Goal: Feedback & Contribution: Submit feedback/report problem

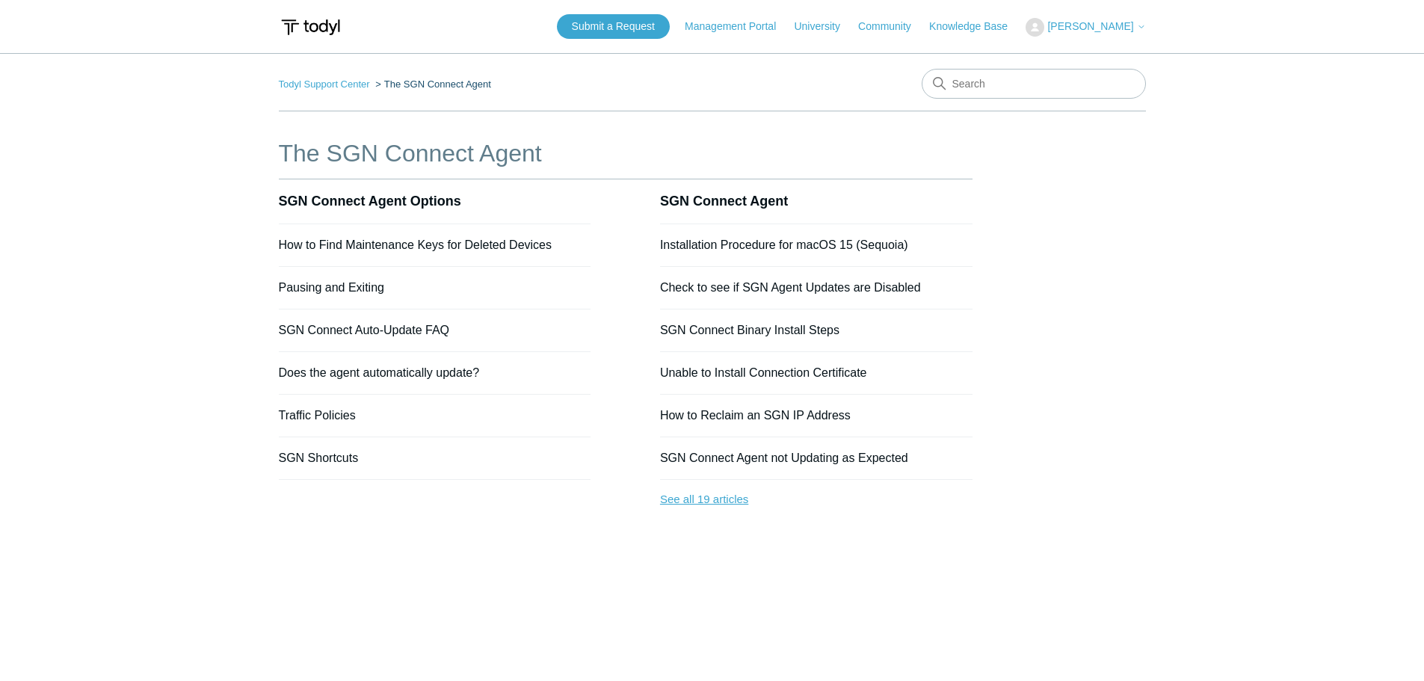
click at [706, 500] on link "See all 19 articles" at bounding box center [816, 500] width 313 height 40
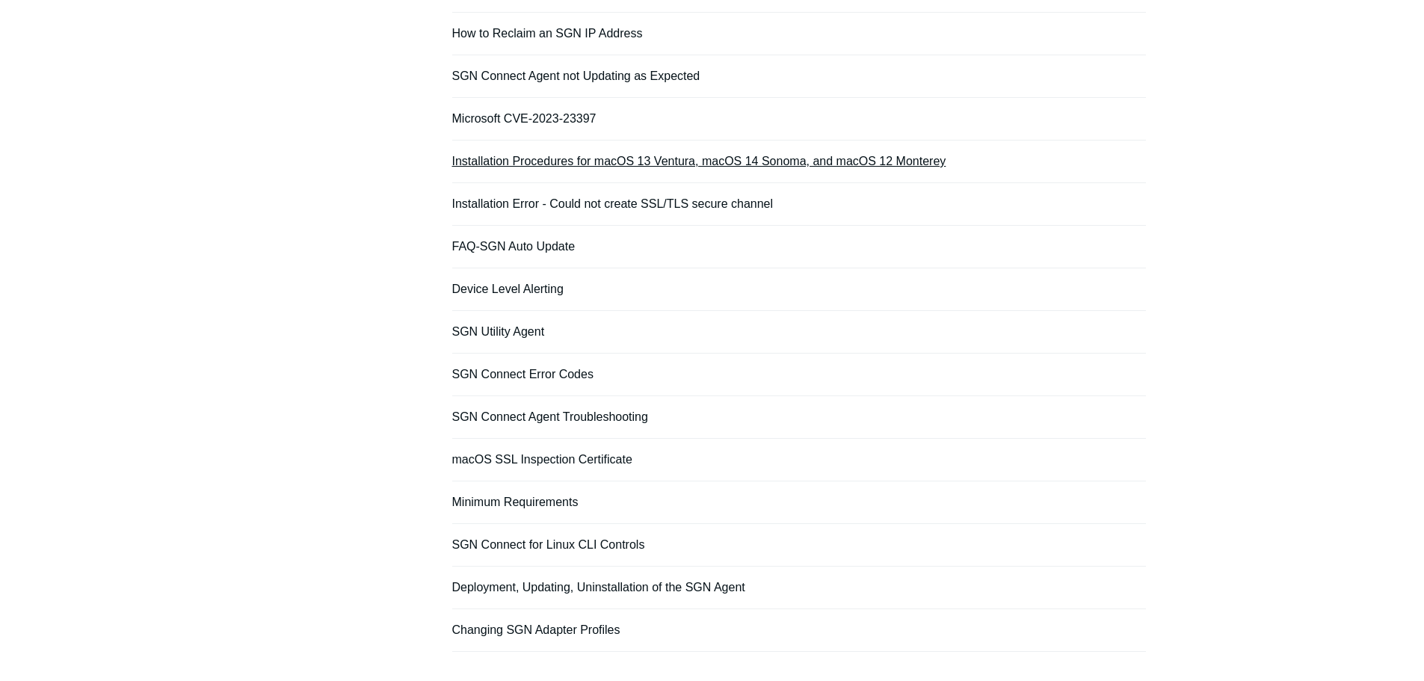
scroll to position [374, 0]
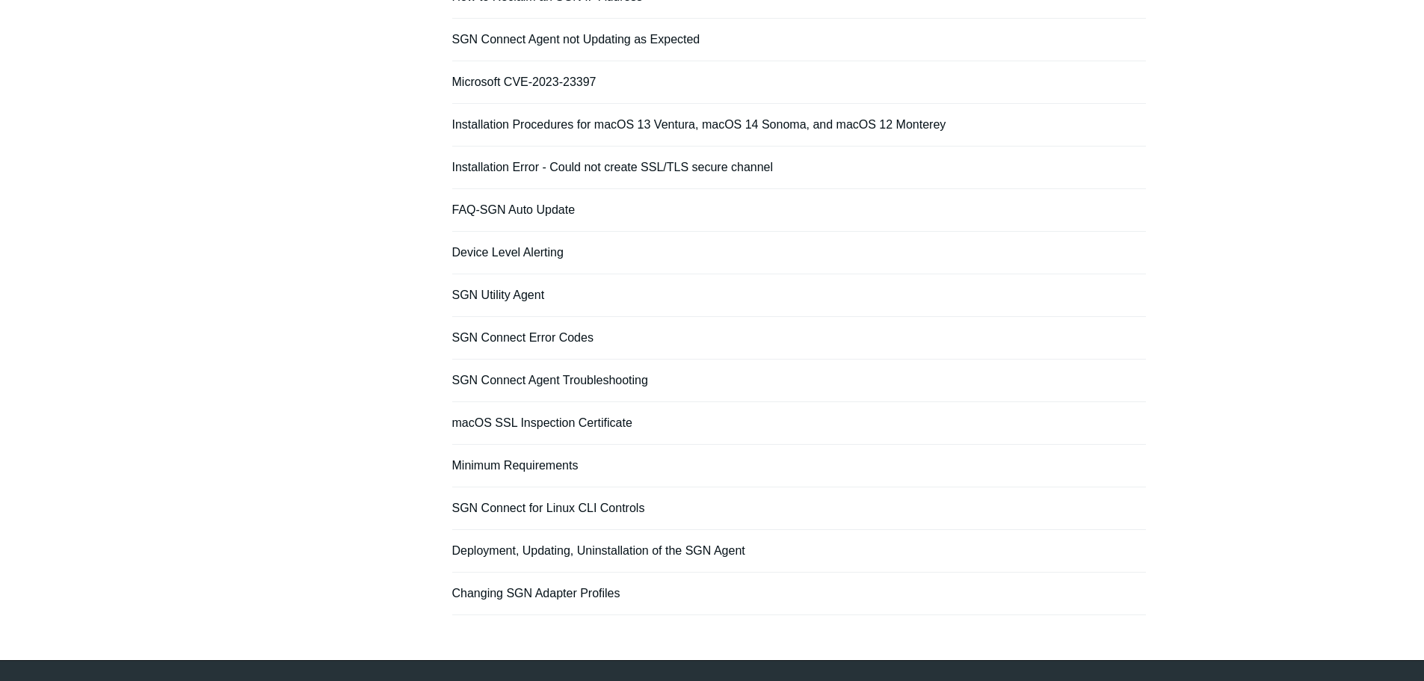
click at [600, 373] on li "SGN Connect Agent Troubleshooting" at bounding box center [799, 381] width 694 height 43
click at [600, 377] on link "SGN Connect Agent Troubleshooting" at bounding box center [550, 380] width 196 height 13
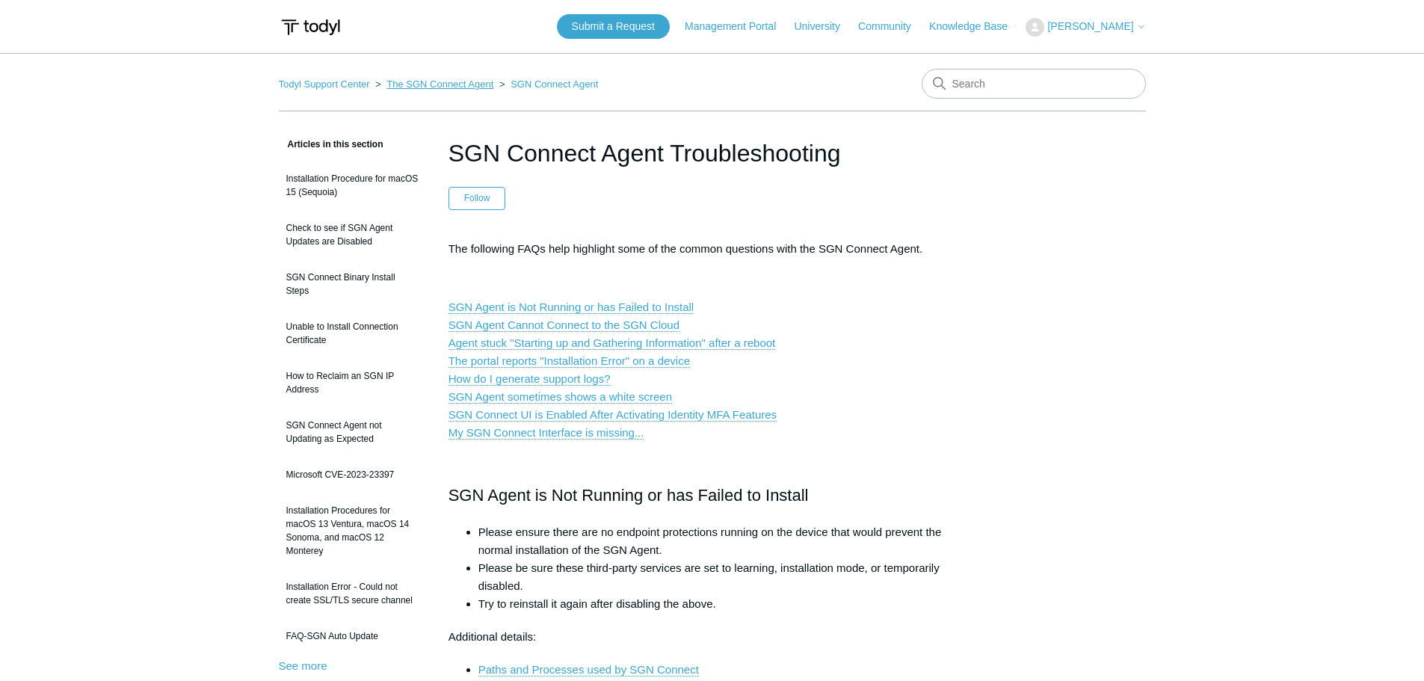
click at [483, 85] on link "The SGN Connect Agent" at bounding box center [440, 84] width 107 height 11
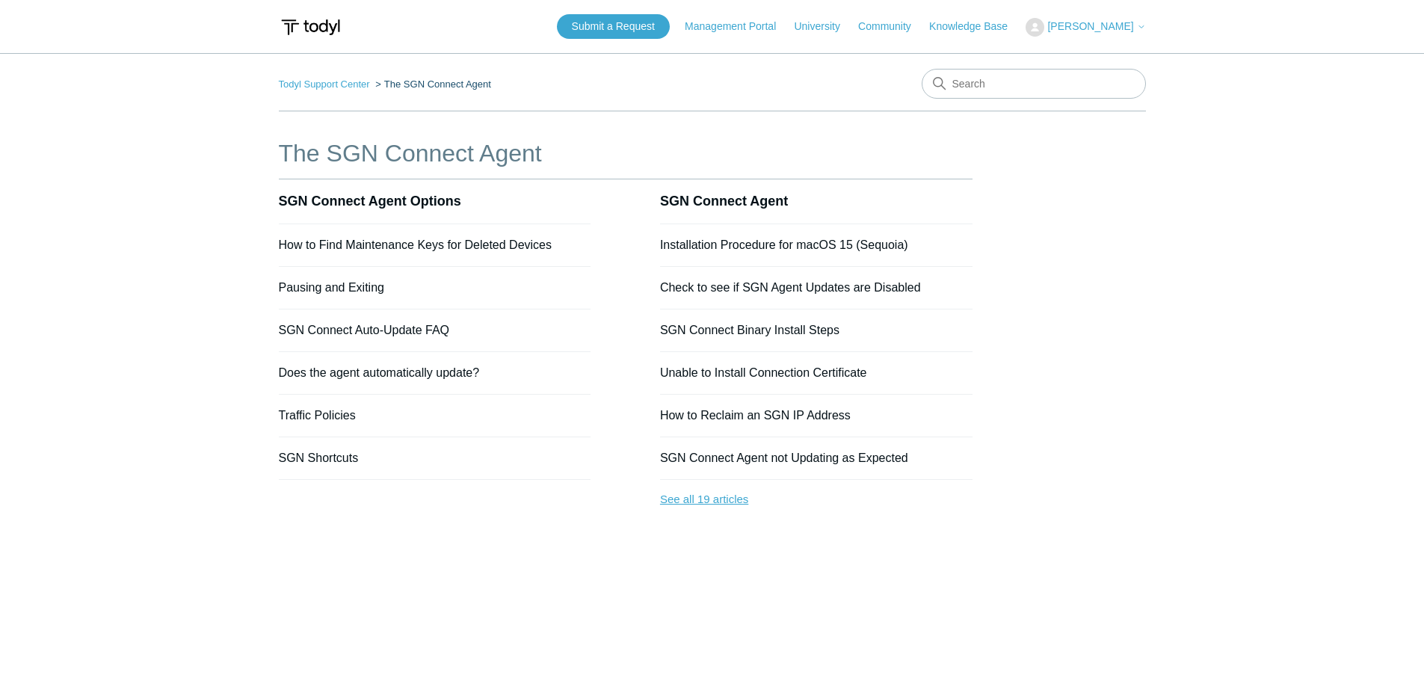
click at [708, 496] on link "See all 19 articles" at bounding box center [816, 500] width 313 height 40
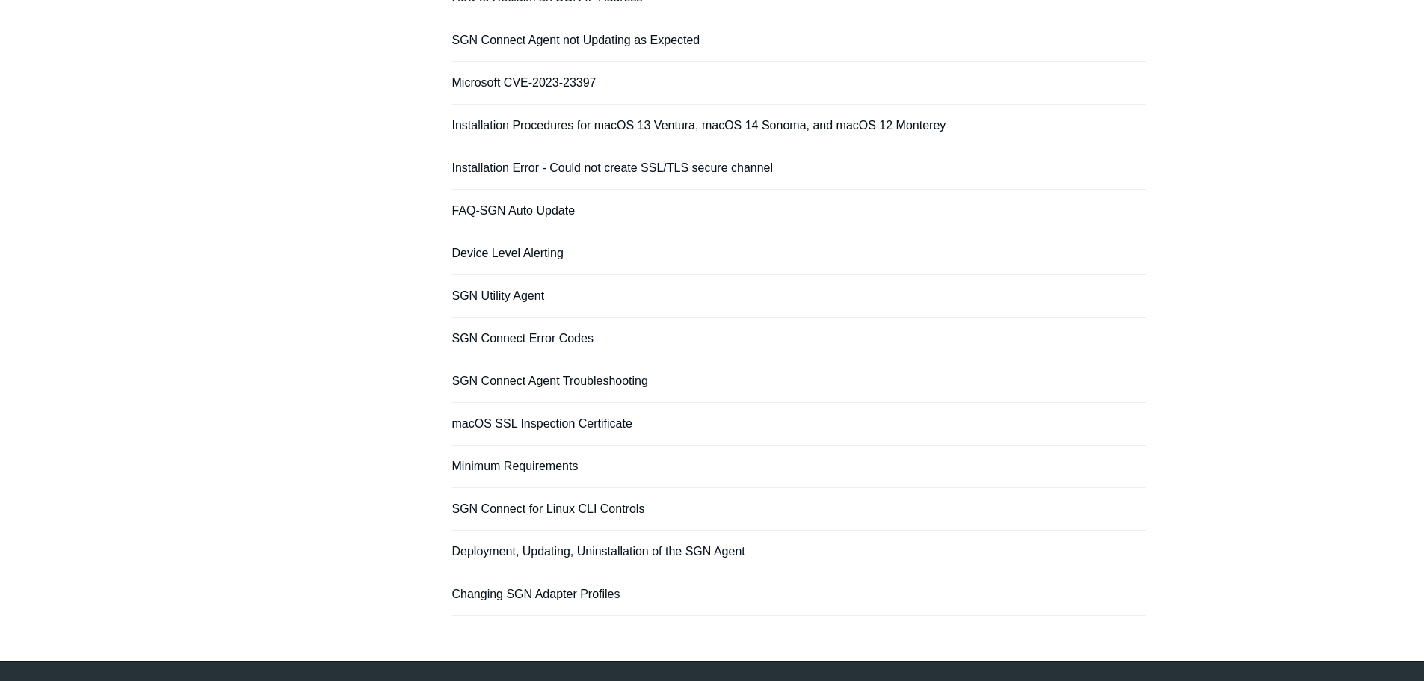
scroll to position [374, 0]
click at [620, 548] on link "Deployment, Updating, Uninstallation of the SGN Agent" at bounding box center [598, 550] width 293 height 13
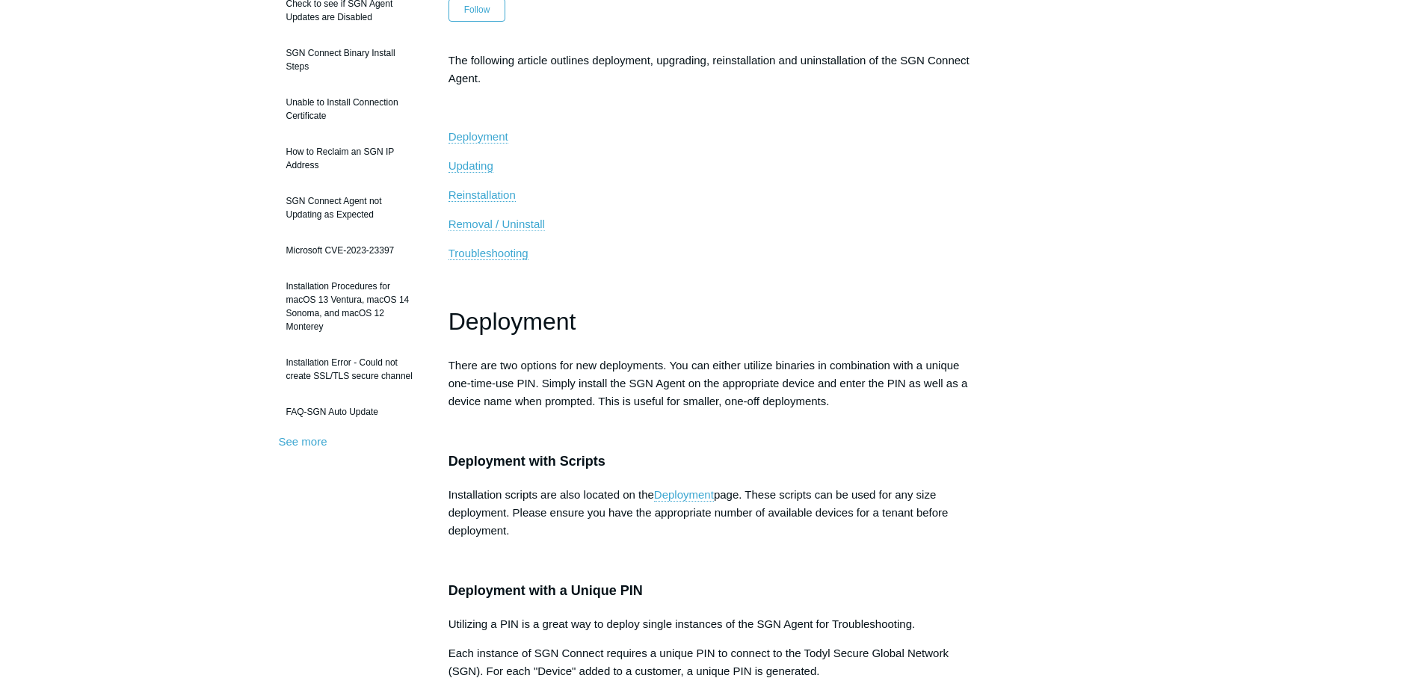
click at [525, 220] on span "Removal / Uninstall" at bounding box center [497, 224] width 96 height 13
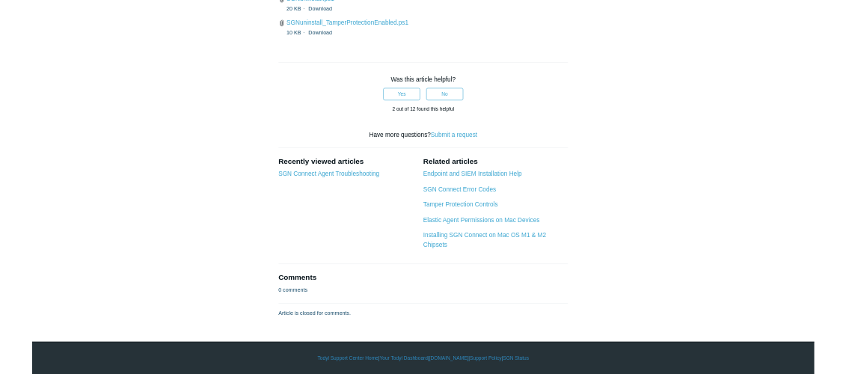
scroll to position [4030, 0]
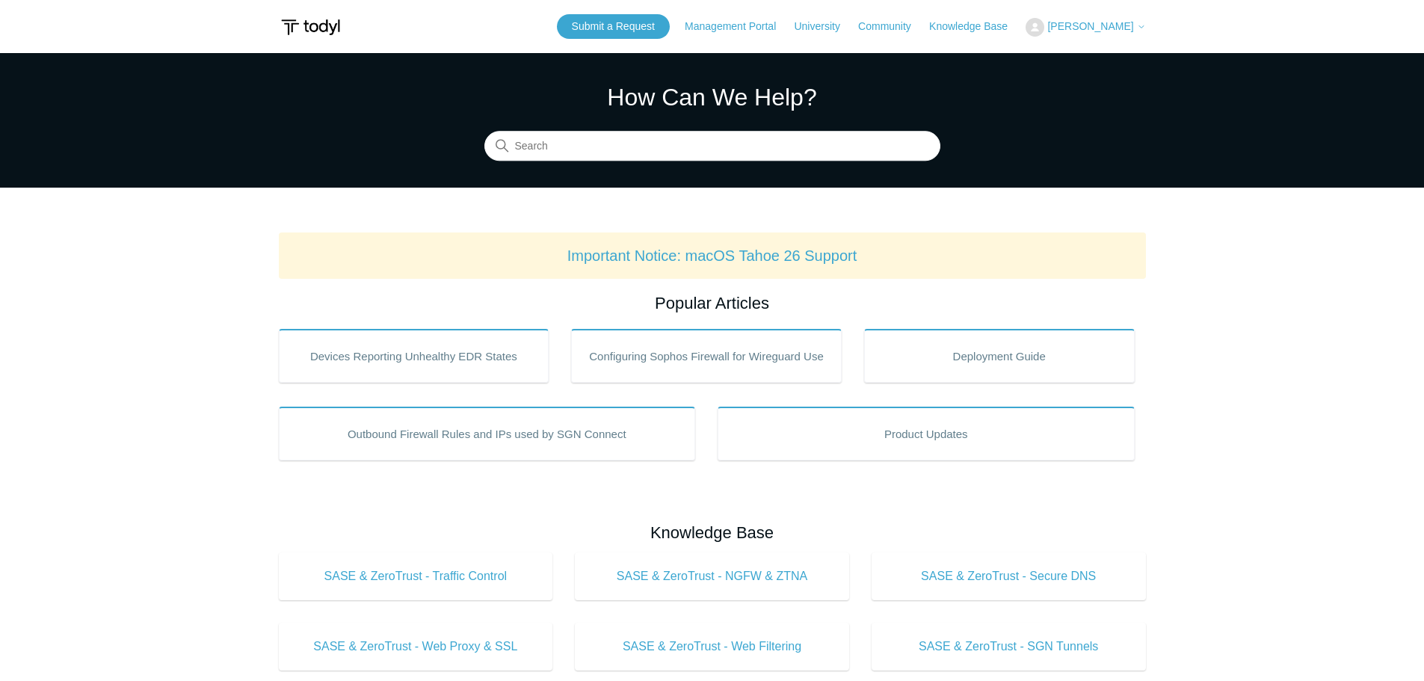
click at [1109, 25] on span "[PERSON_NAME]" at bounding box center [1090, 26] width 86 height 12
click at [1096, 26] on span "[PERSON_NAME]" at bounding box center [1090, 26] width 86 height 12
click at [1090, 53] on link "My Support Requests" at bounding box center [1100, 59] width 146 height 26
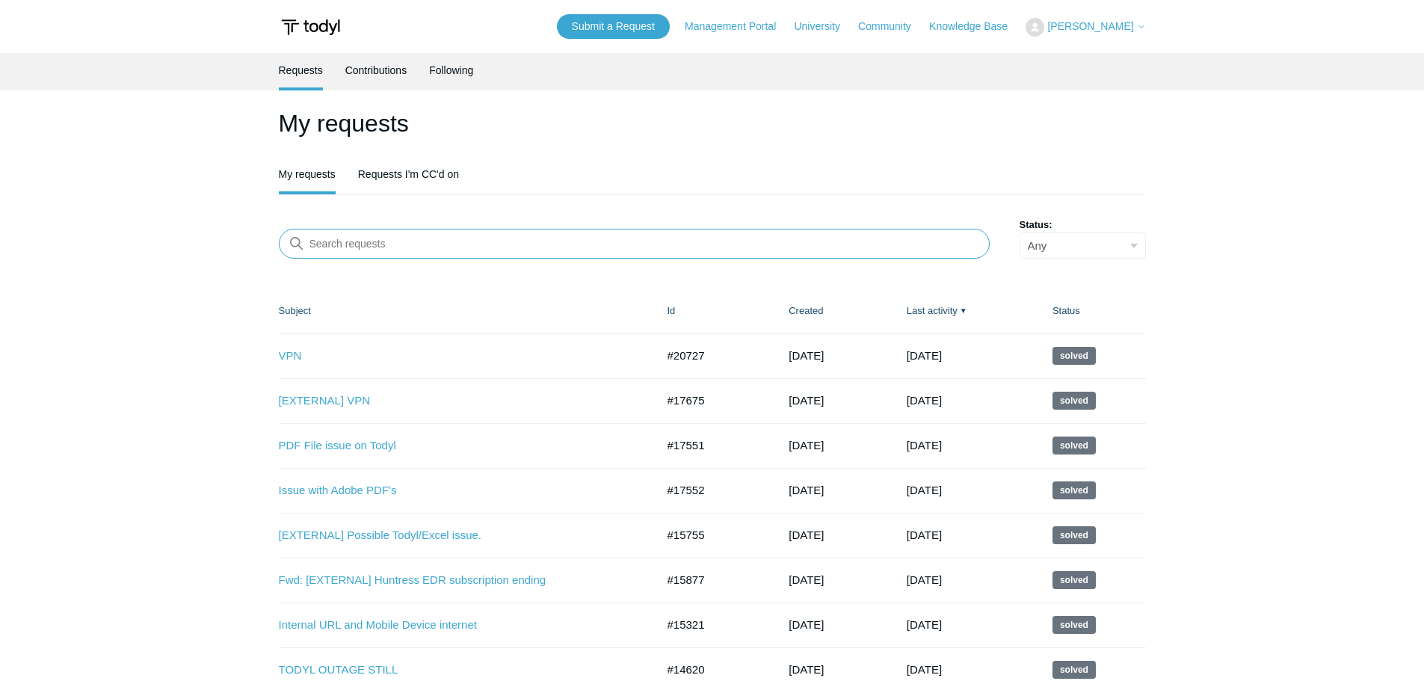
click at [688, 233] on input "Search requests" at bounding box center [634, 244] width 711 height 30
click at [608, 25] on link "Submit a Request" at bounding box center [613, 26] width 113 height 25
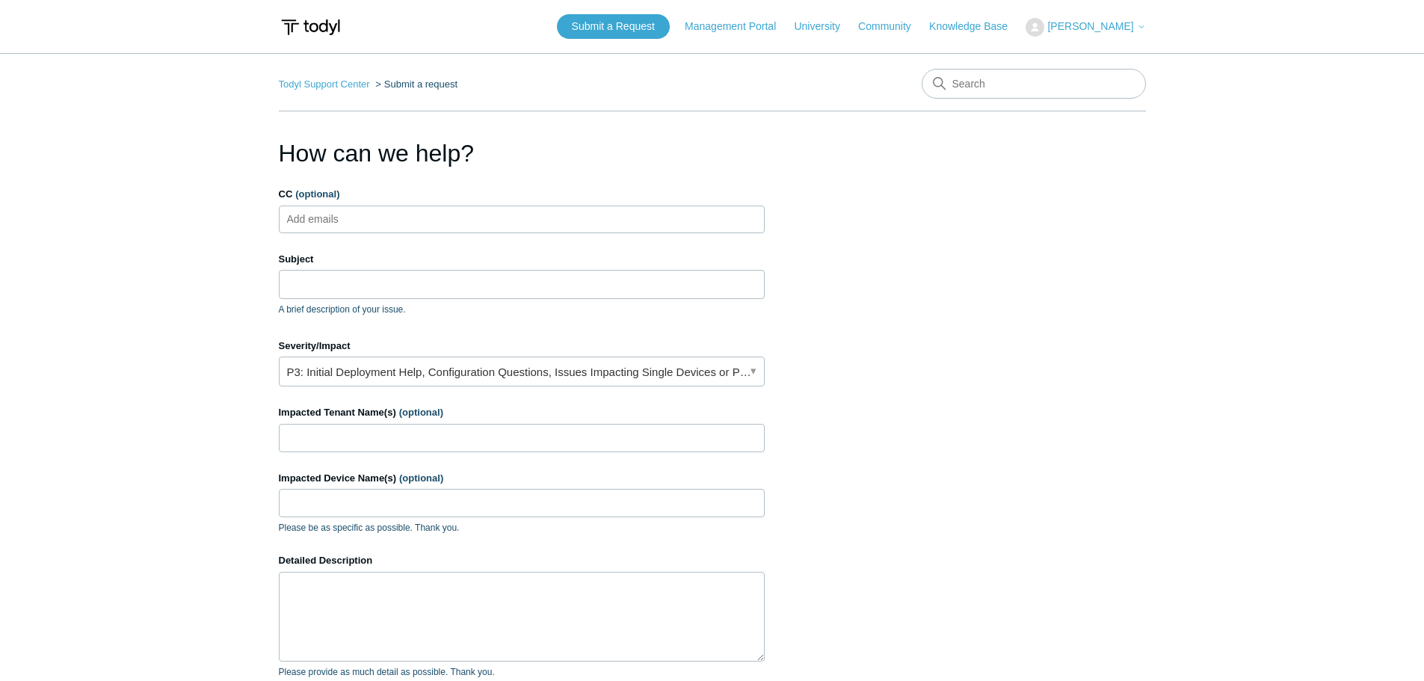
click at [490, 220] on ul "Add emails" at bounding box center [522, 220] width 486 height 28
type input "rohan@emvue.ca"
click at [416, 286] on input "Subject" at bounding box center [522, 284] width 486 height 28
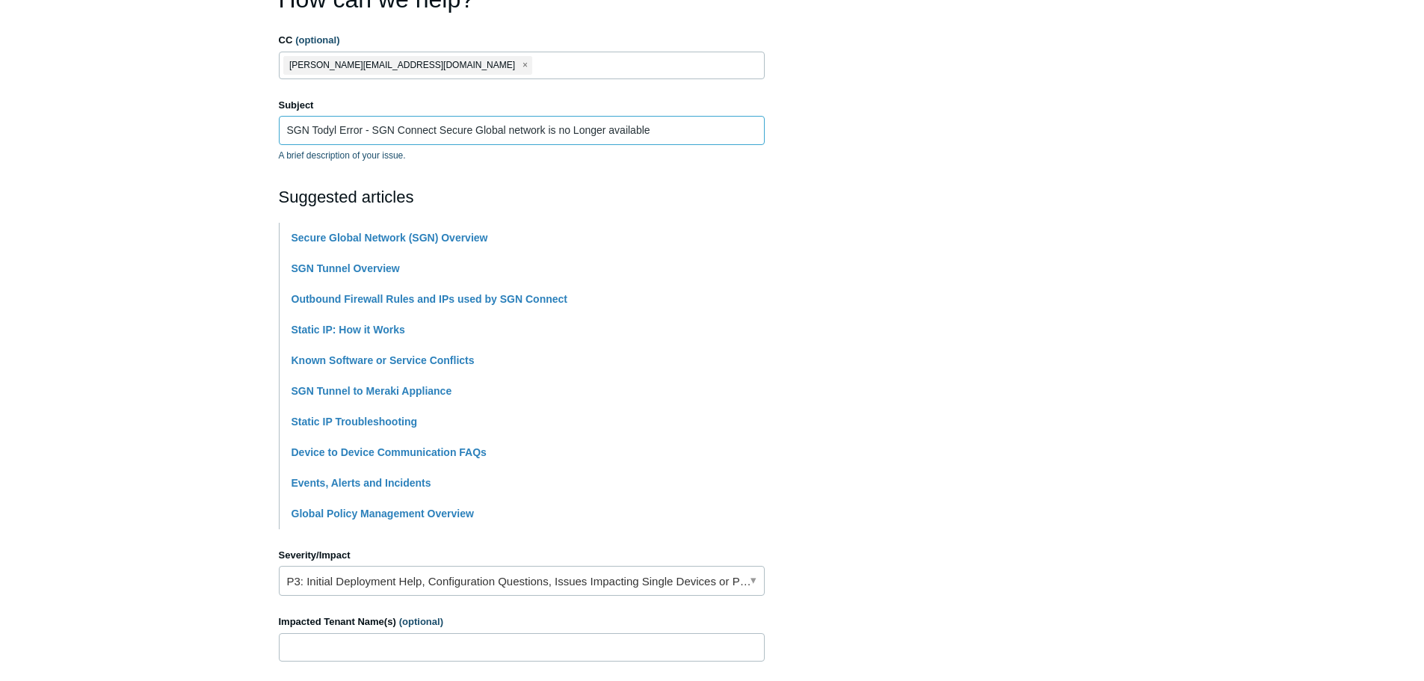
scroll to position [374, 0]
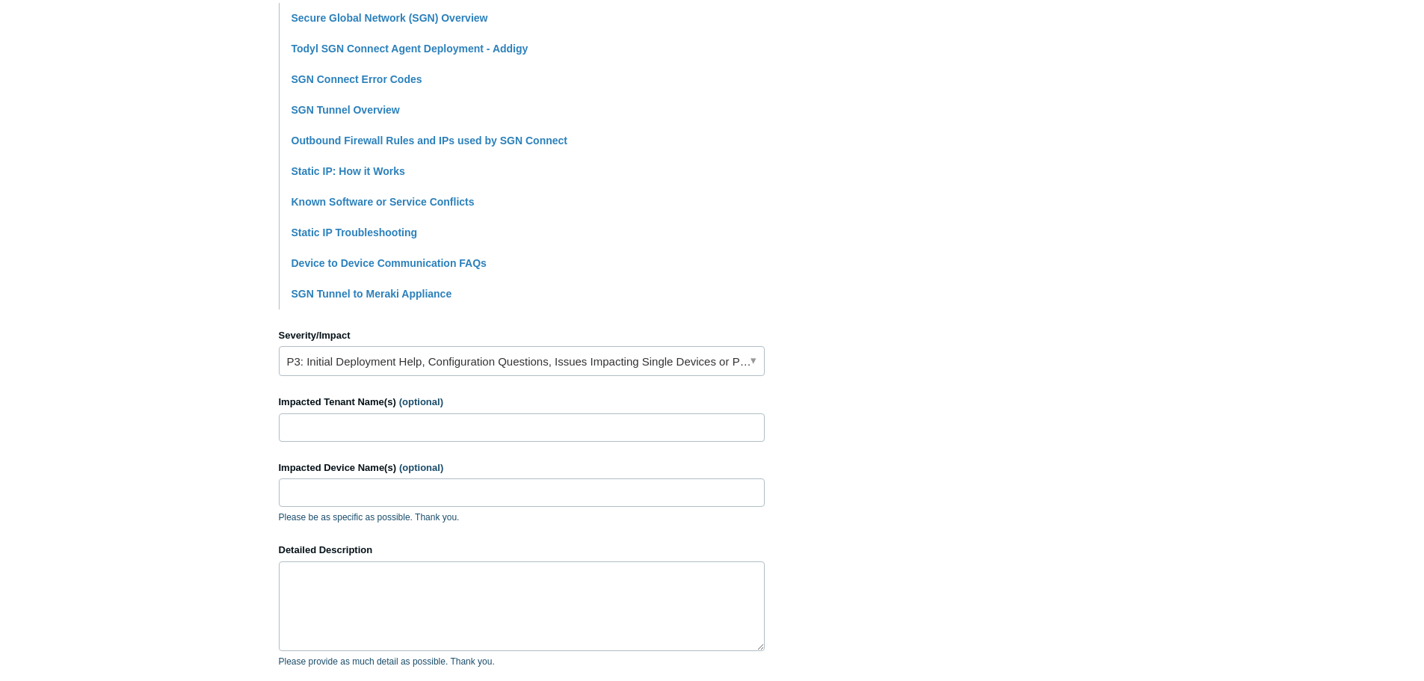
type input "SGN Todyl Error - SGN Connect Secure Global network is no Longer available"
click at [628, 366] on link "P3: Initial Deployment Help, Configuration Questions, Issues Impacting Single D…" at bounding box center [522, 361] width 486 height 30
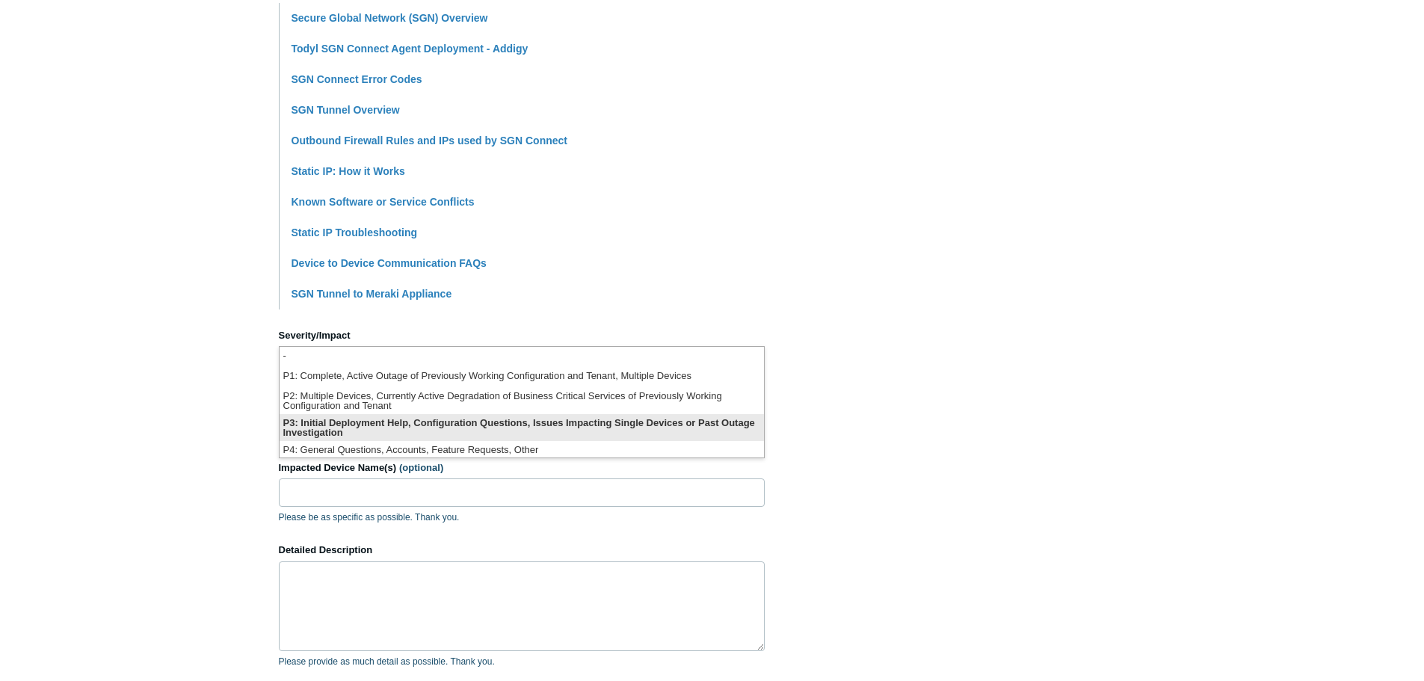
click at [546, 427] on li "P3: Initial Deployment Help, Configuration Questions, Issues Impacting Single D…" at bounding box center [522, 427] width 484 height 27
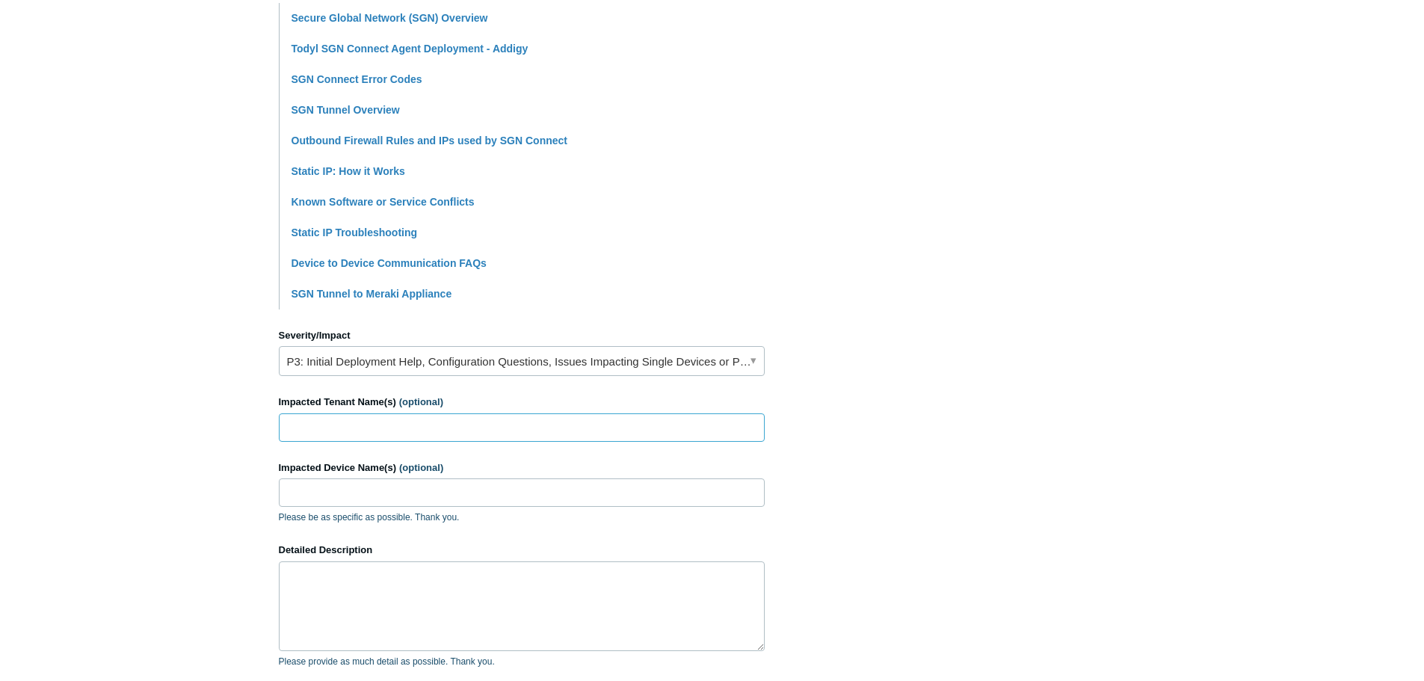
click at [591, 417] on input "Impacted Tenant Name(s) (optional)" at bounding box center [522, 427] width 486 height 28
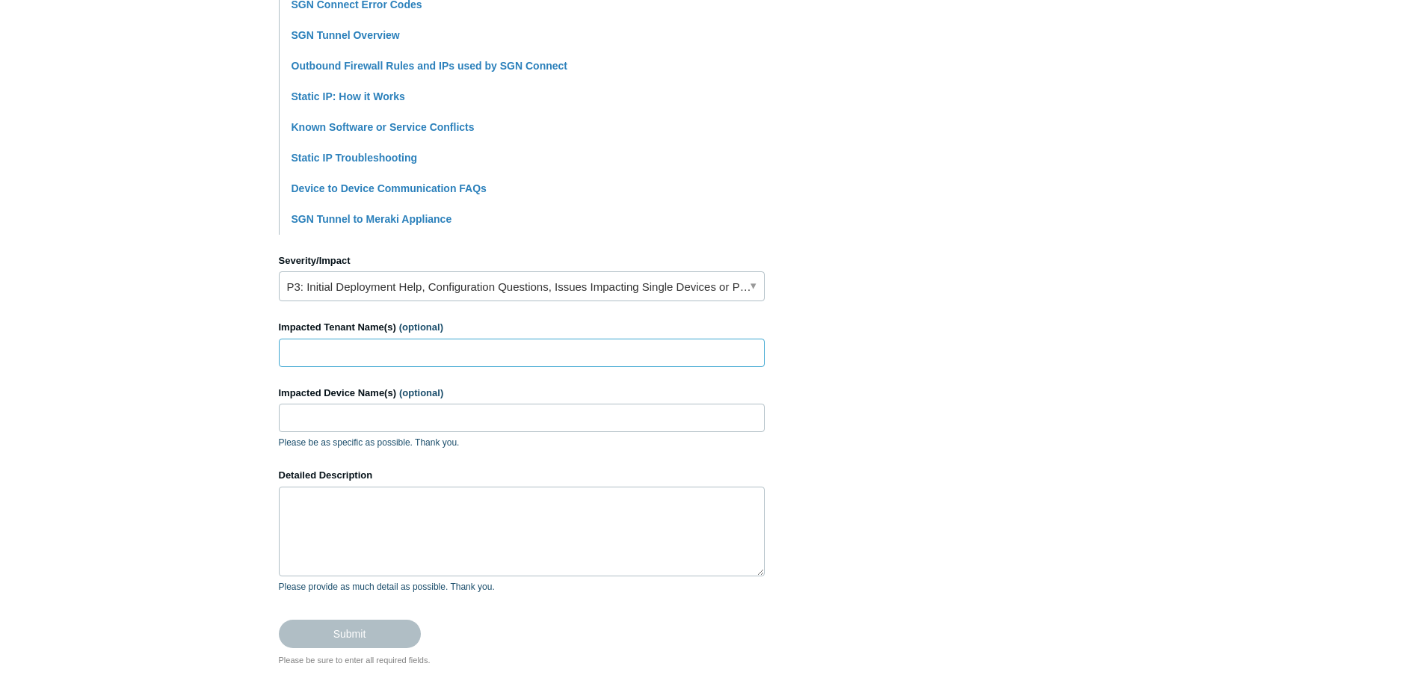
click at [511, 353] on input "Impacted Tenant Name(s) (optional)" at bounding box center [522, 353] width 486 height 28
drag, startPoint x: 446, startPoint y: 346, endPoint x: 271, endPoint y: 351, distance: 174.3
click at [271, 351] on main "Todyl Support Center Submit a request How can we help? CC (optional) rohan@emvu…" at bounding box center [712, 135] width 1424 height 1062
paste input "Improvement Association"
type input "Ontario Soil and Crop Improvement Association"
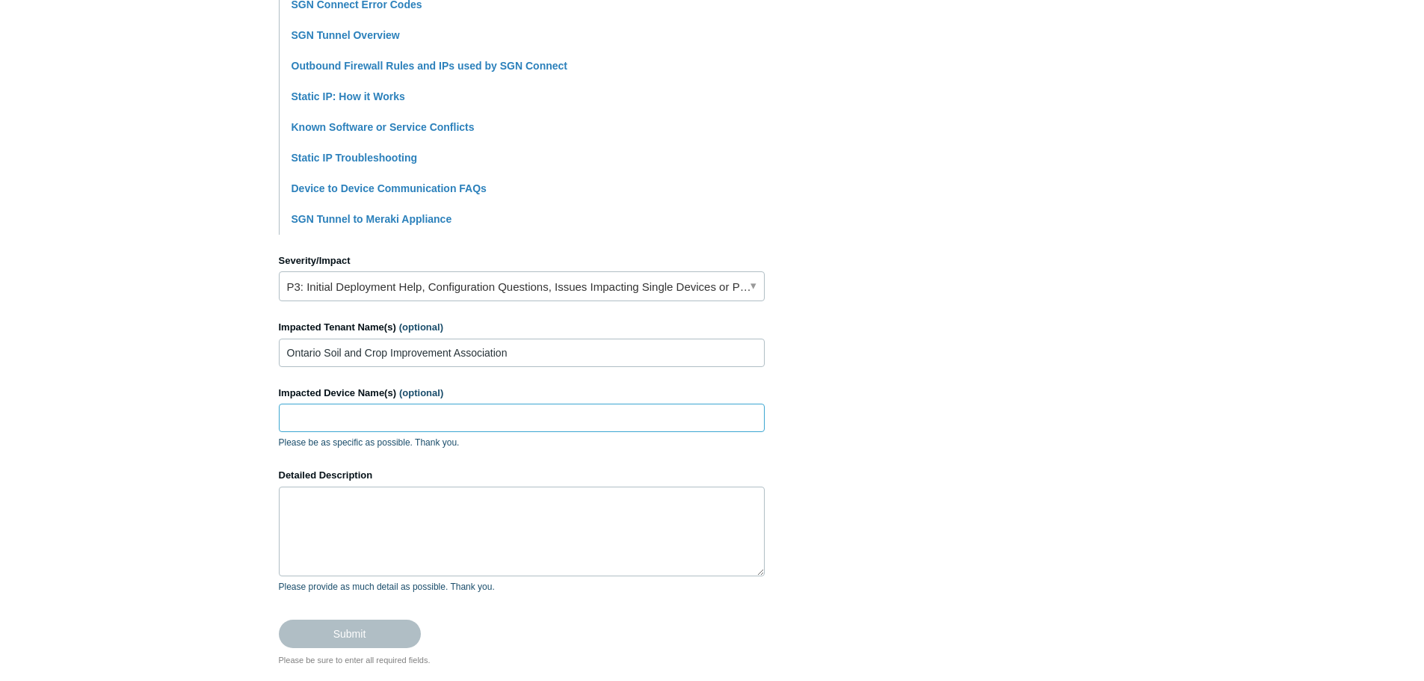
click at [345, 419] on input "Impacted Device Name(s) (optional)" at bounding box center [522, 418] width 486 height 28
paste input "OSCIA-LT029"
type input "OSCIA-LT029"
click at [369, 490] on textarea "Detailed Description" at bounding box center [522, 532] width 486 height 90
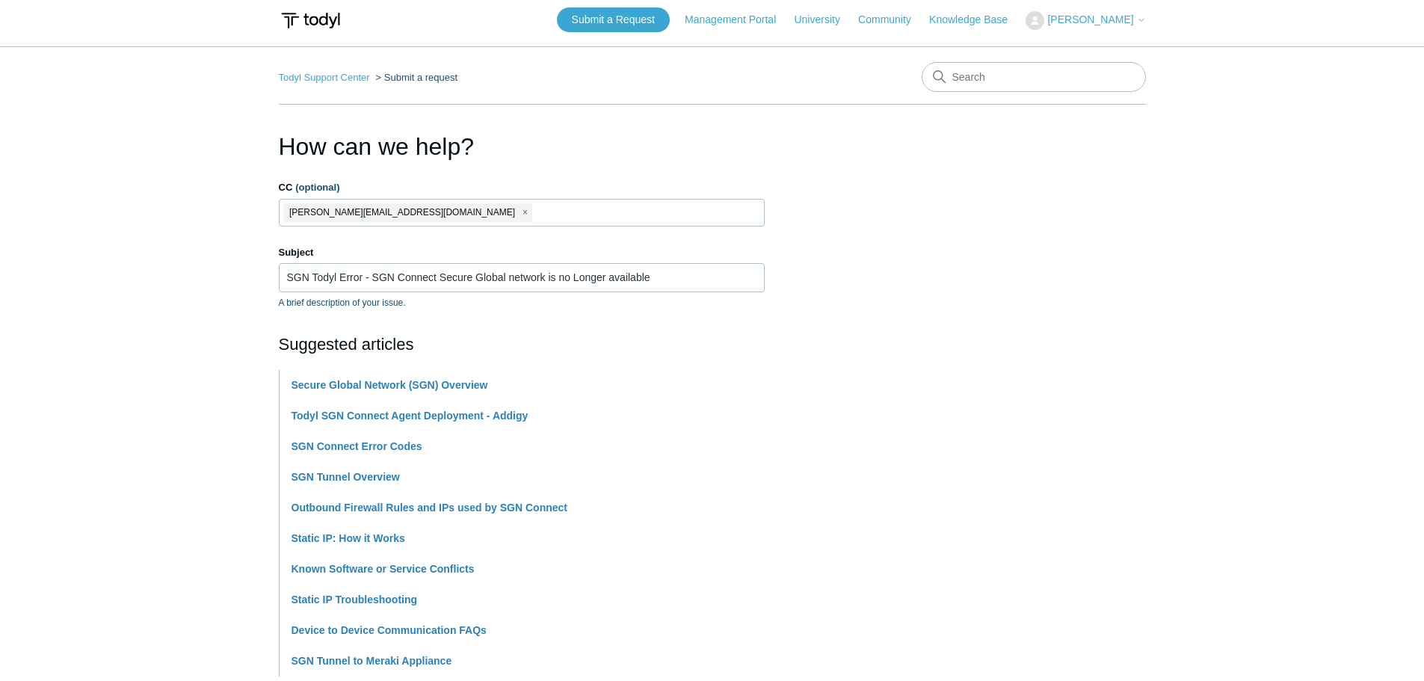
scroll to position [0, 0]
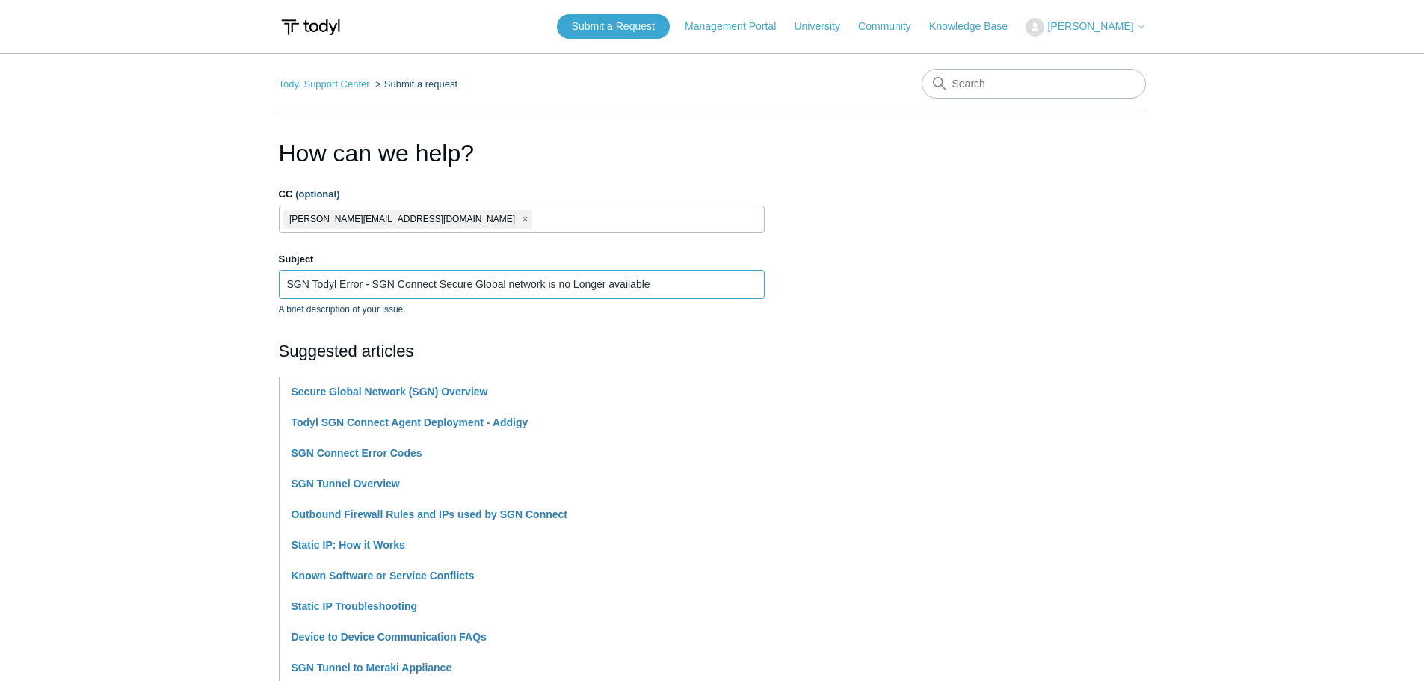
drag, startPoint x: 707, startPoint y: 288, endPoint x: 270, endPoint y: 280, distance: 437.4
click at [270, 280] on main "Todyl Support Center Submit a request How can we help? CC (optional) rohan@emvu…" at bounding box center [712, 584] width 1424 height 1062
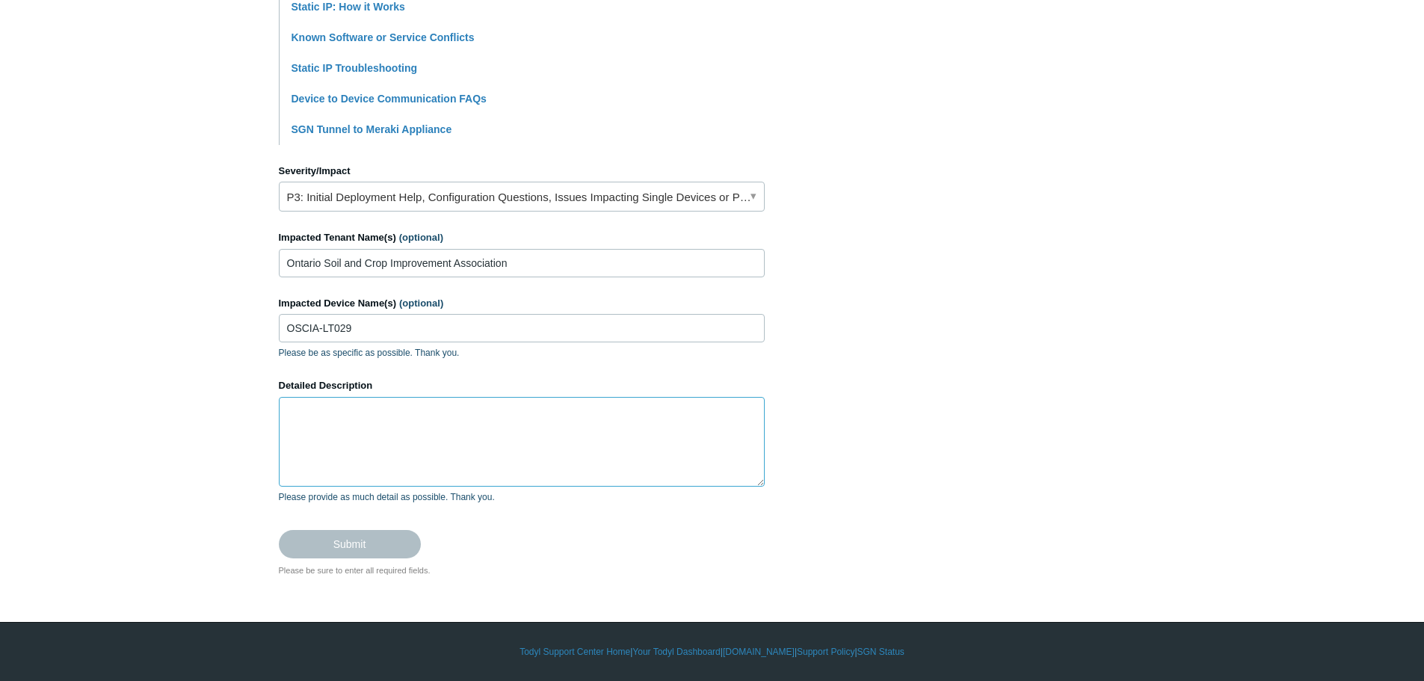
click at [508, 417] on textarea "Detailed Description" at bounding box center [522, 442] width 486 height 90
paste textarea "SGN Todyl Error - SGN Connect Secure Global network is no Longer available"
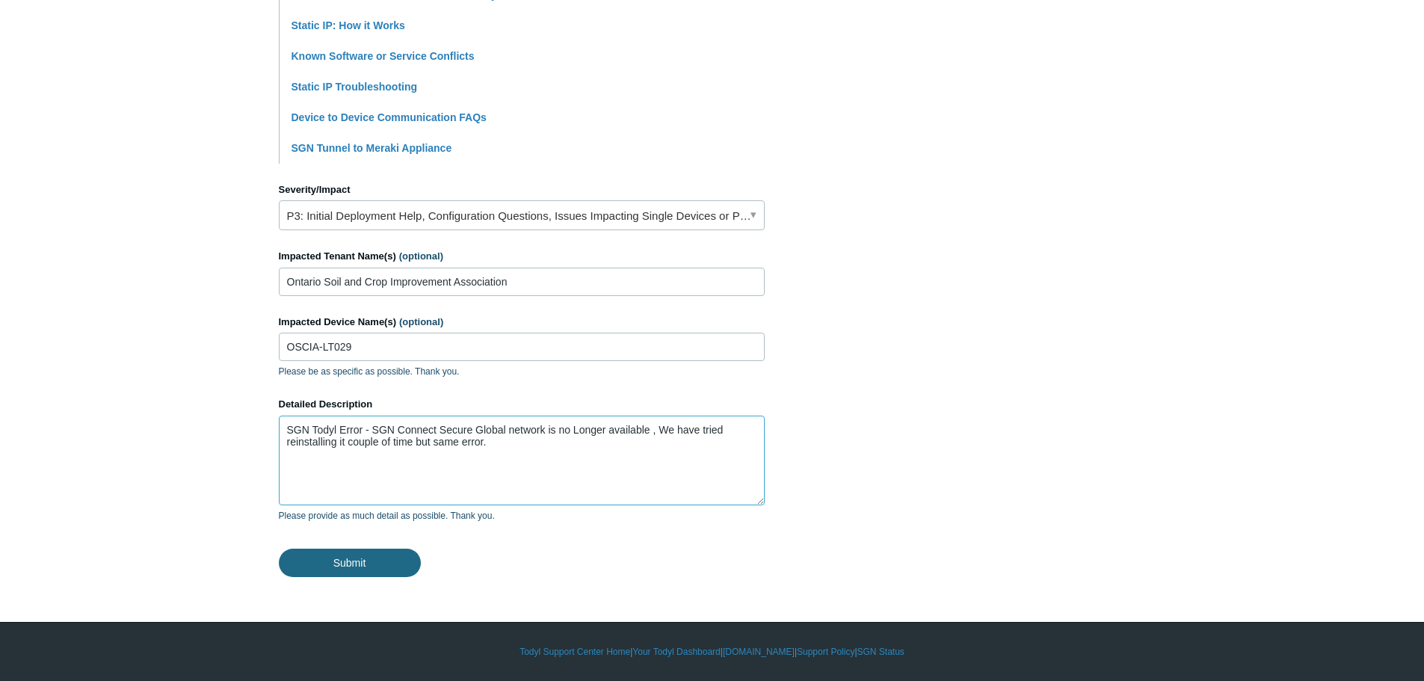
type textarea "SGN Todyl Error - SGN Connect Secure Global network is no Longer available , We…"
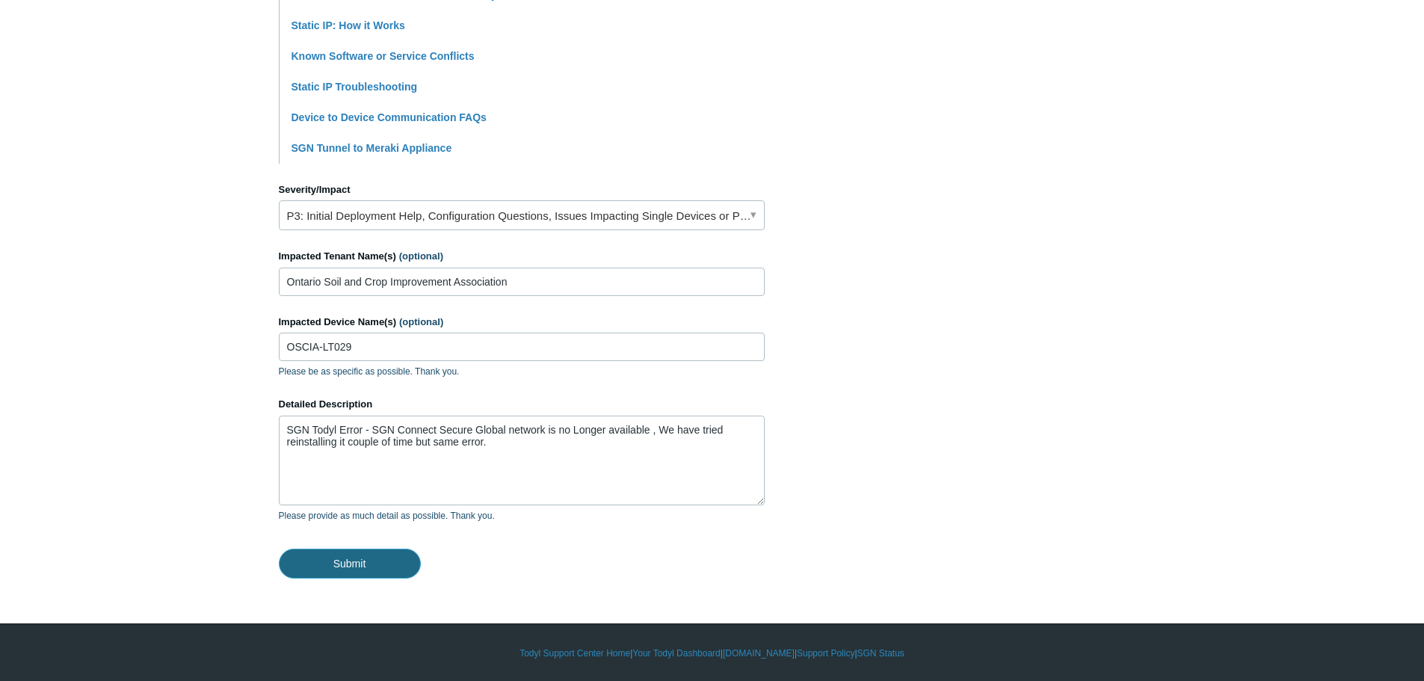
click at [376, 561] on input "Submit" at bounding box center [350, 564] width 142 height 30
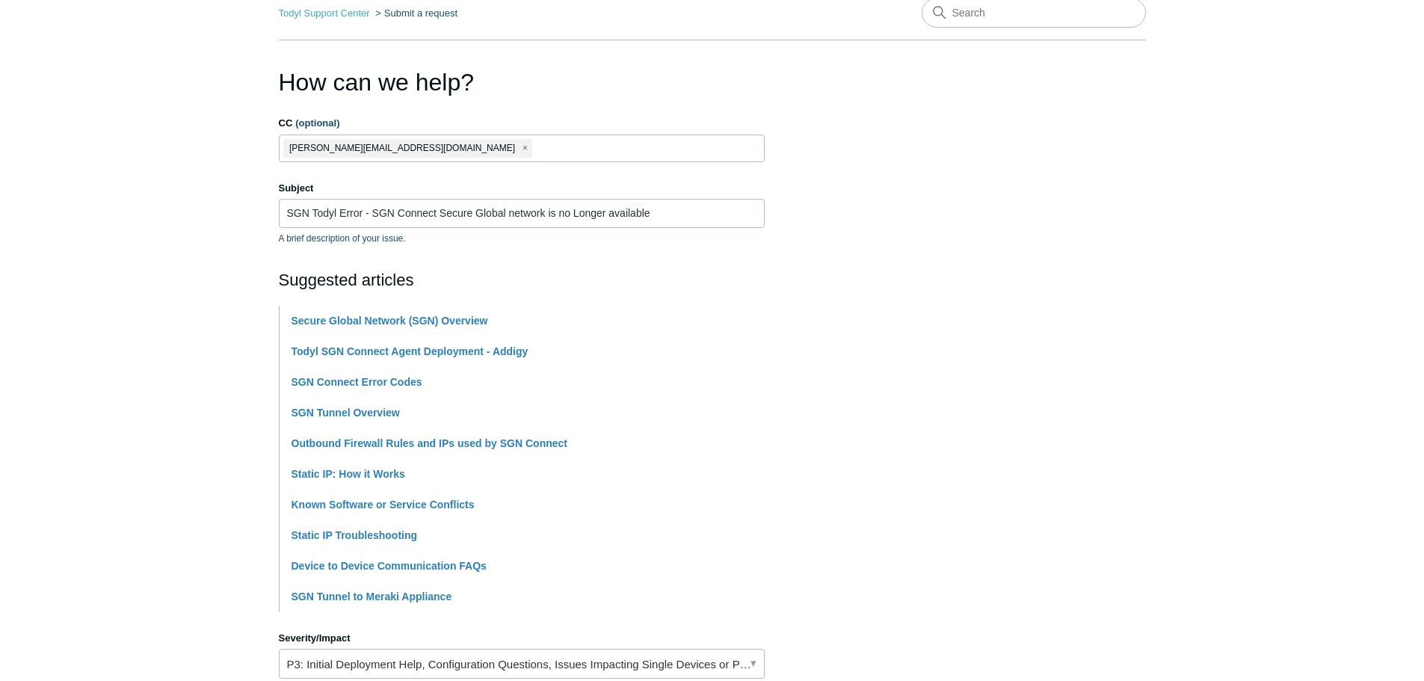
scroll to position [0, 0]
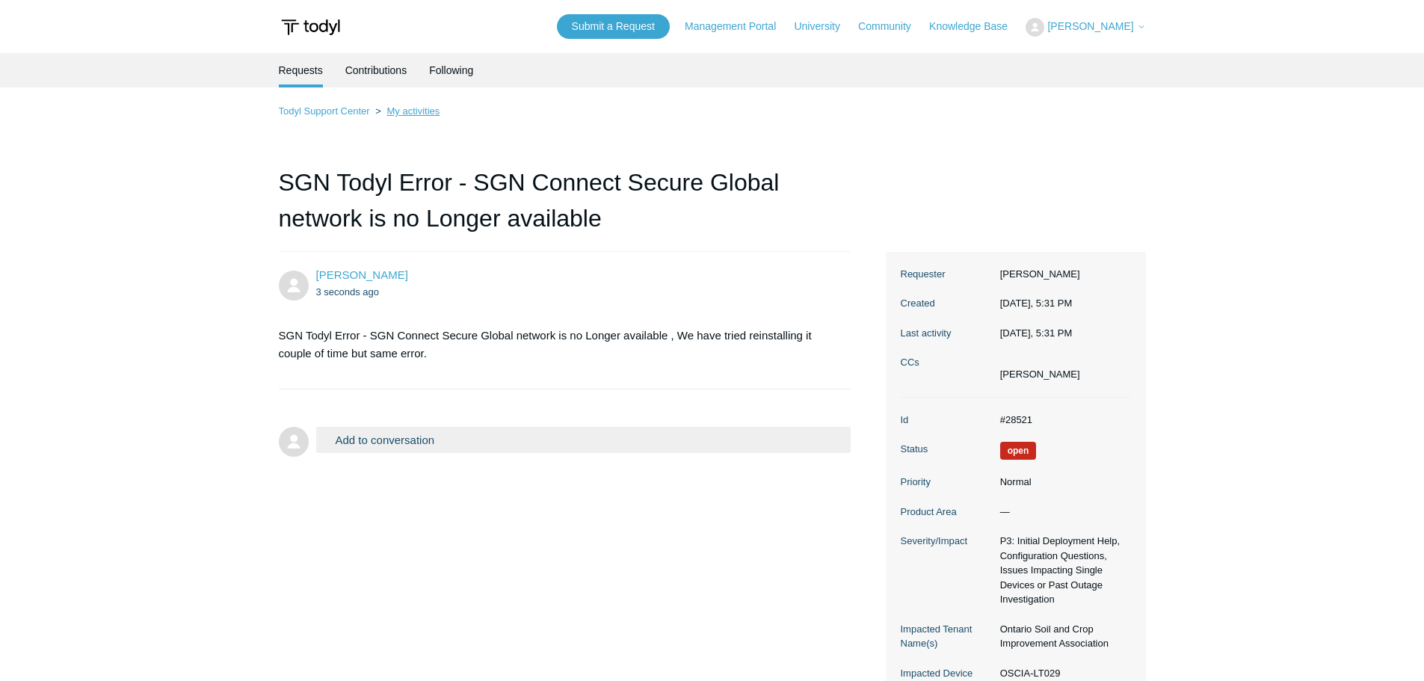
click at [398, 112] on link "My activities" at bounding box center [413, 110] width 53 height 11
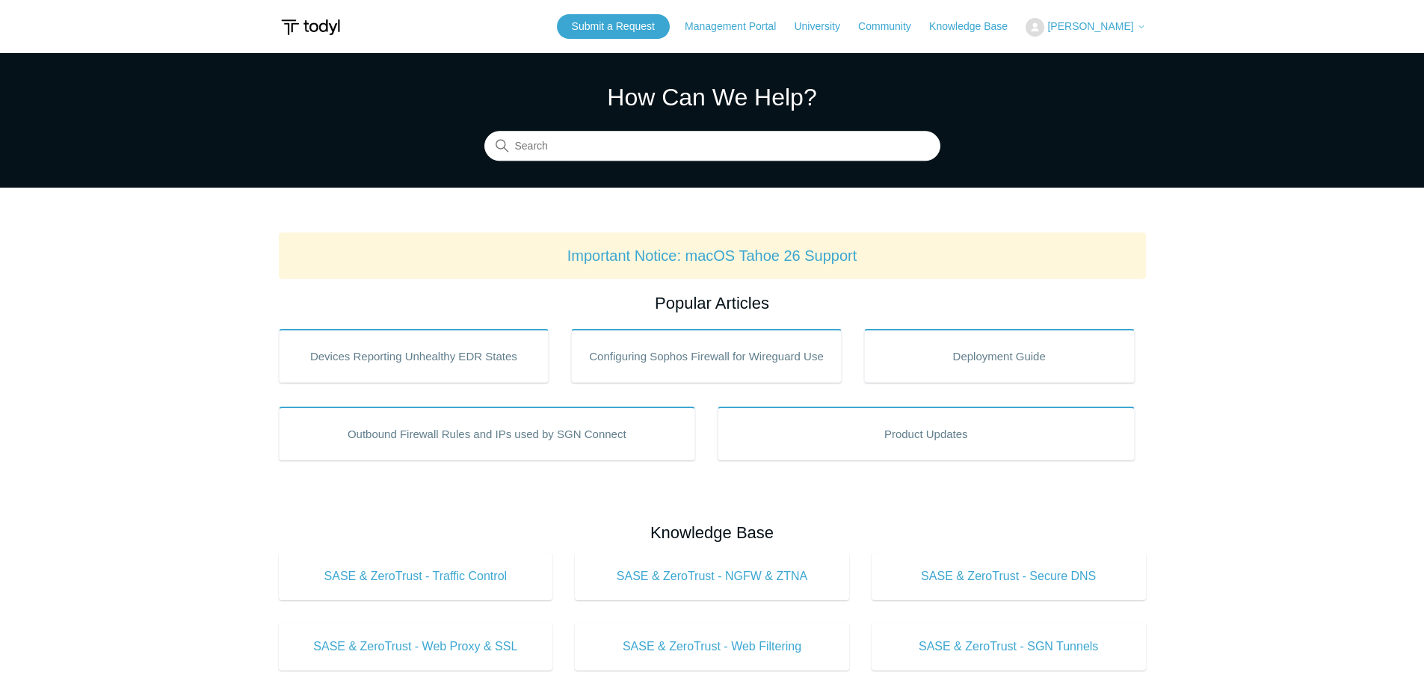
click at [1104, 14] on div "Submit a Request Management Portal University Community Knowledge Base Geeshan …" at bounding box center [851, 26] width 589 height 25
click at [1096, 26] on span "[PERSON_NAME]" at bounding box center [1090, 26] width 86 height 12
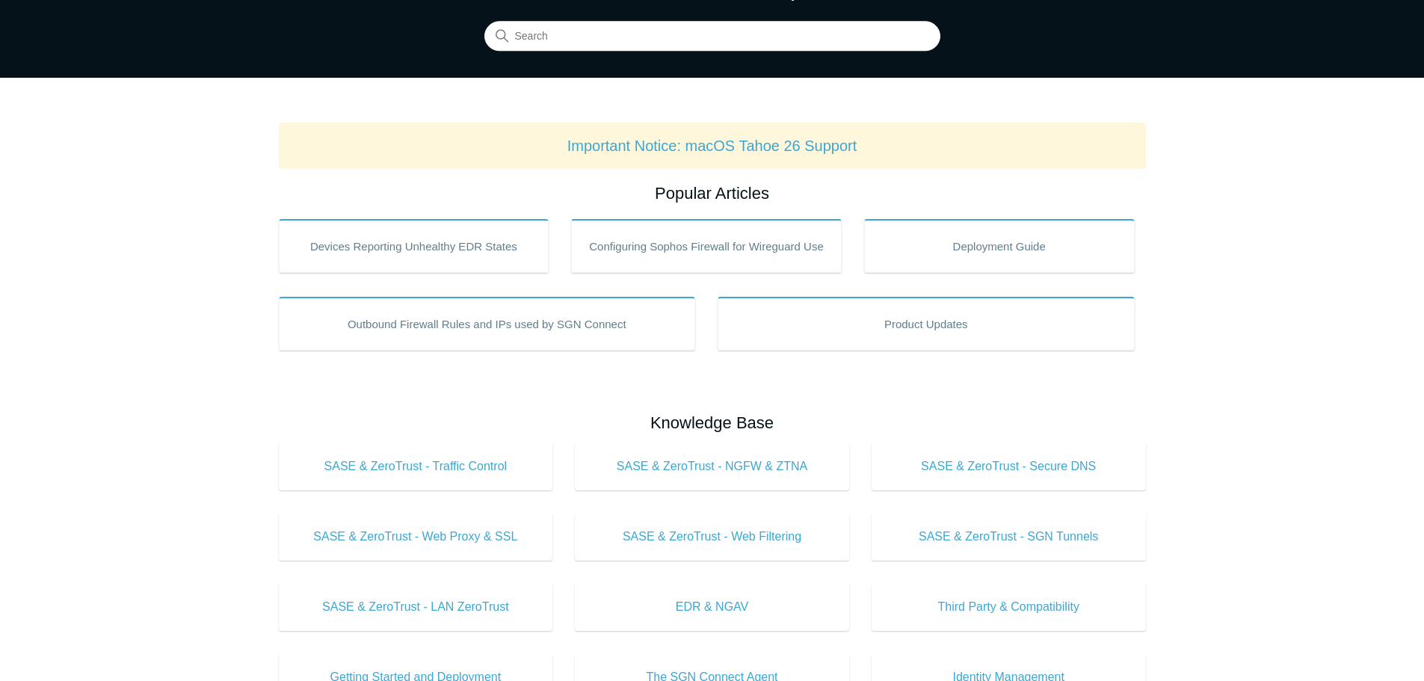
scroll to position [22, 0]
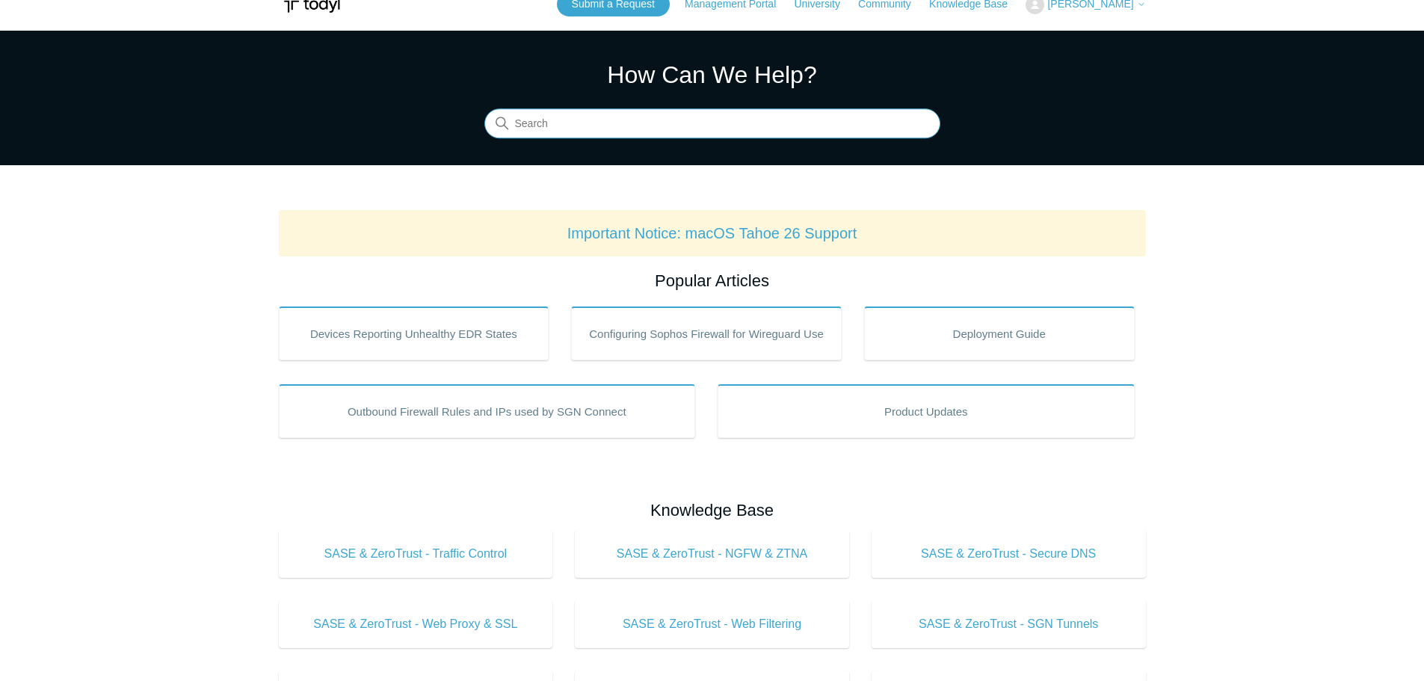
click at [787, 125] on input "Search" at bounding box center [712, 124] width 456 height 30
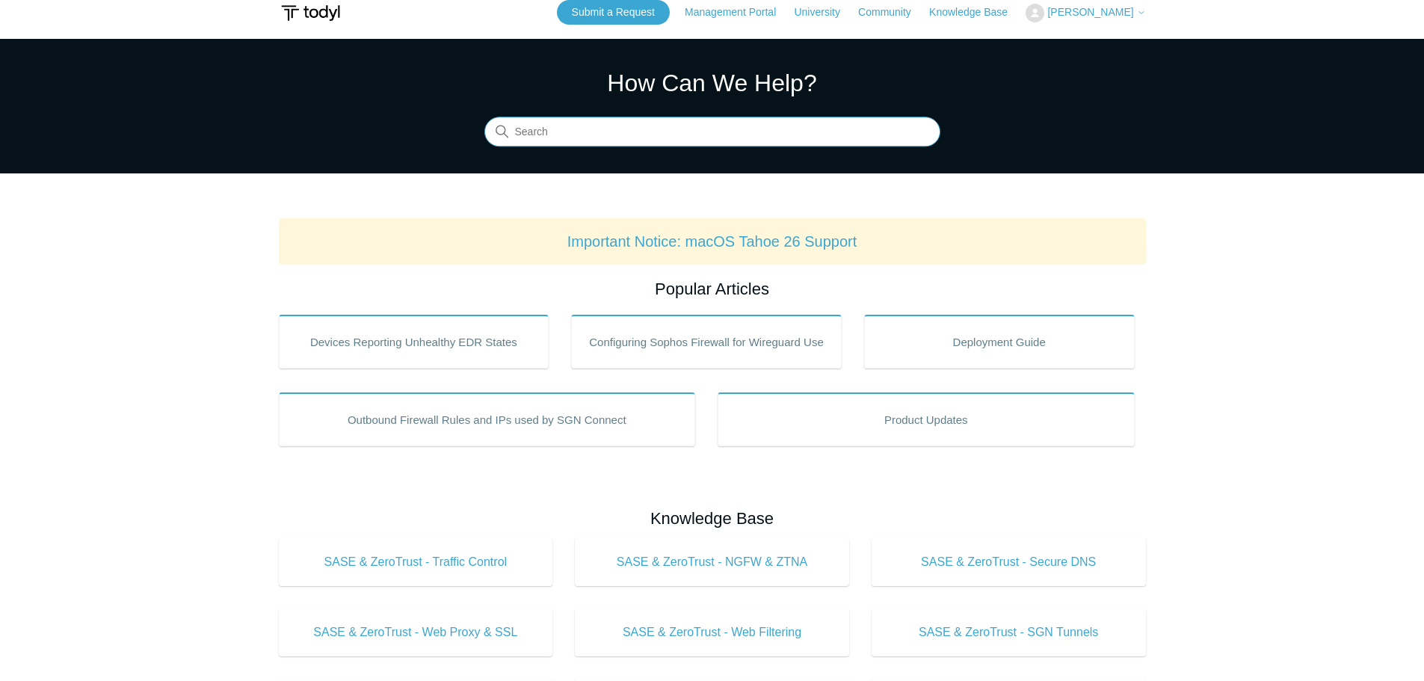
scroll to position [0, 0]
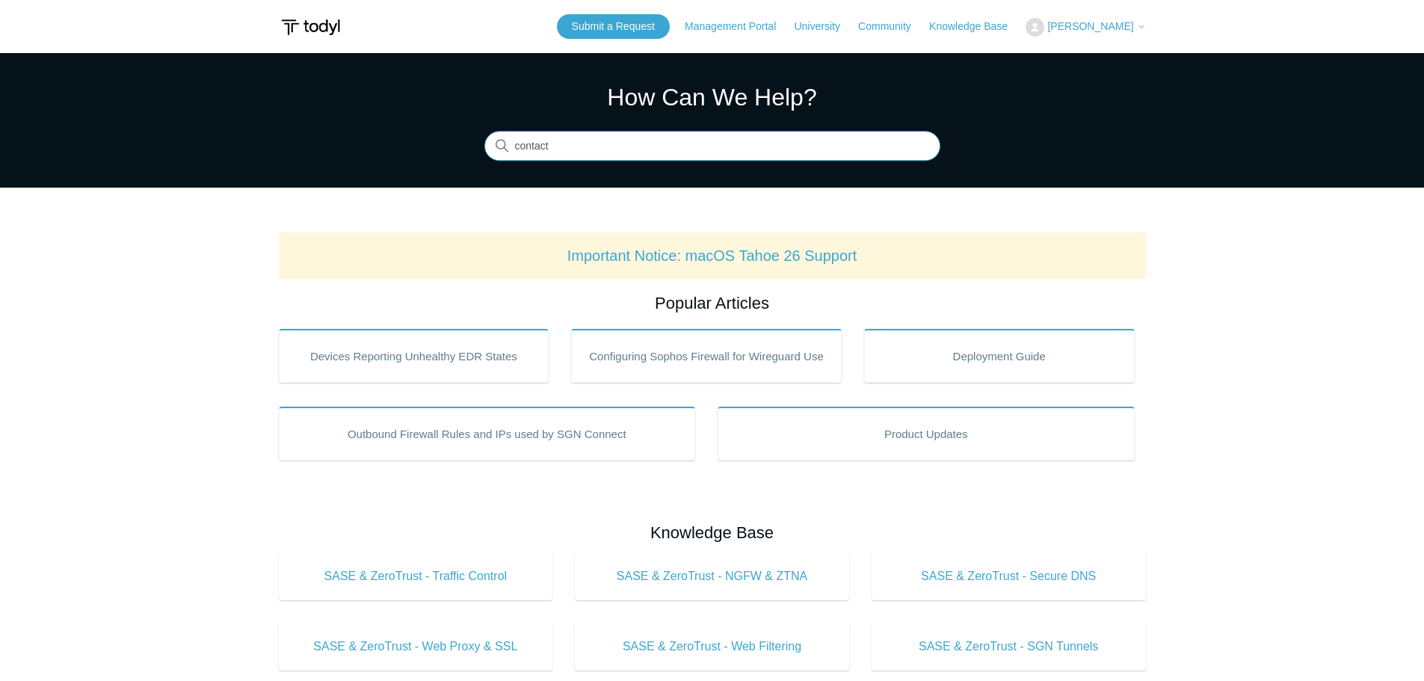
type input "contact"
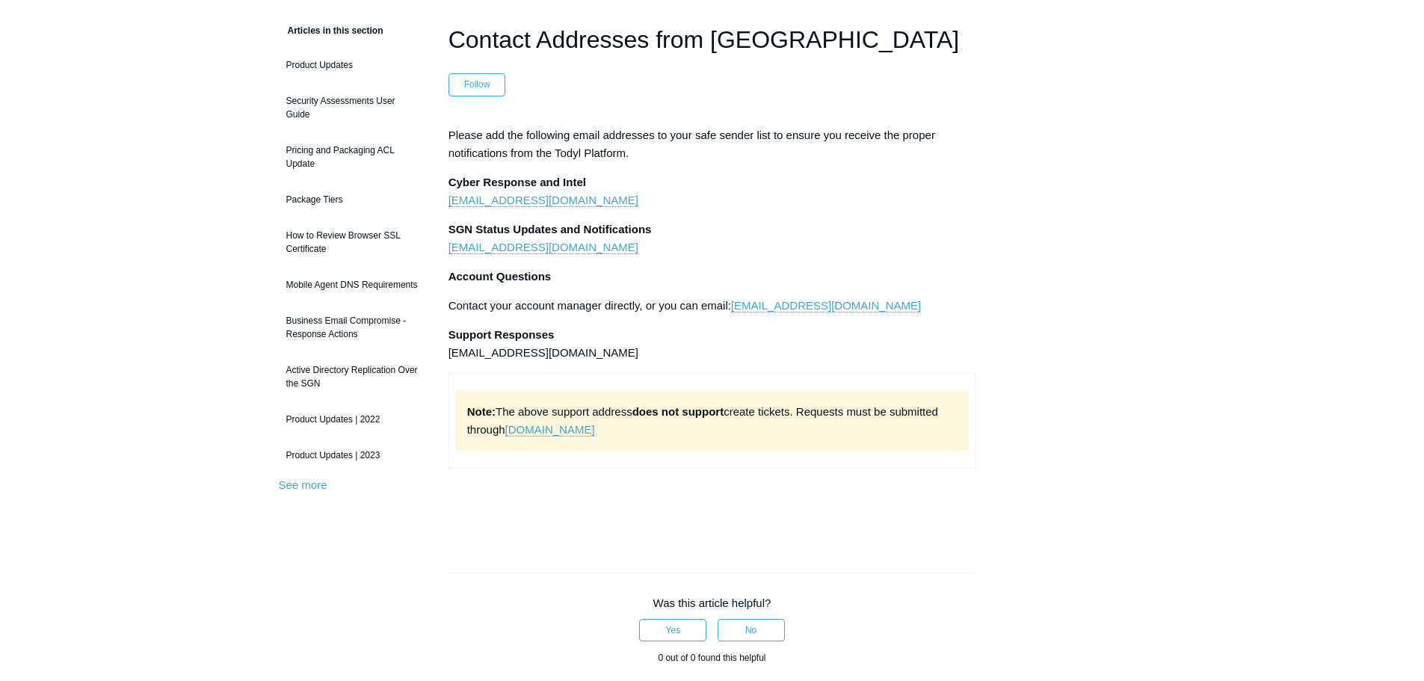
scroll to position [40, 0]
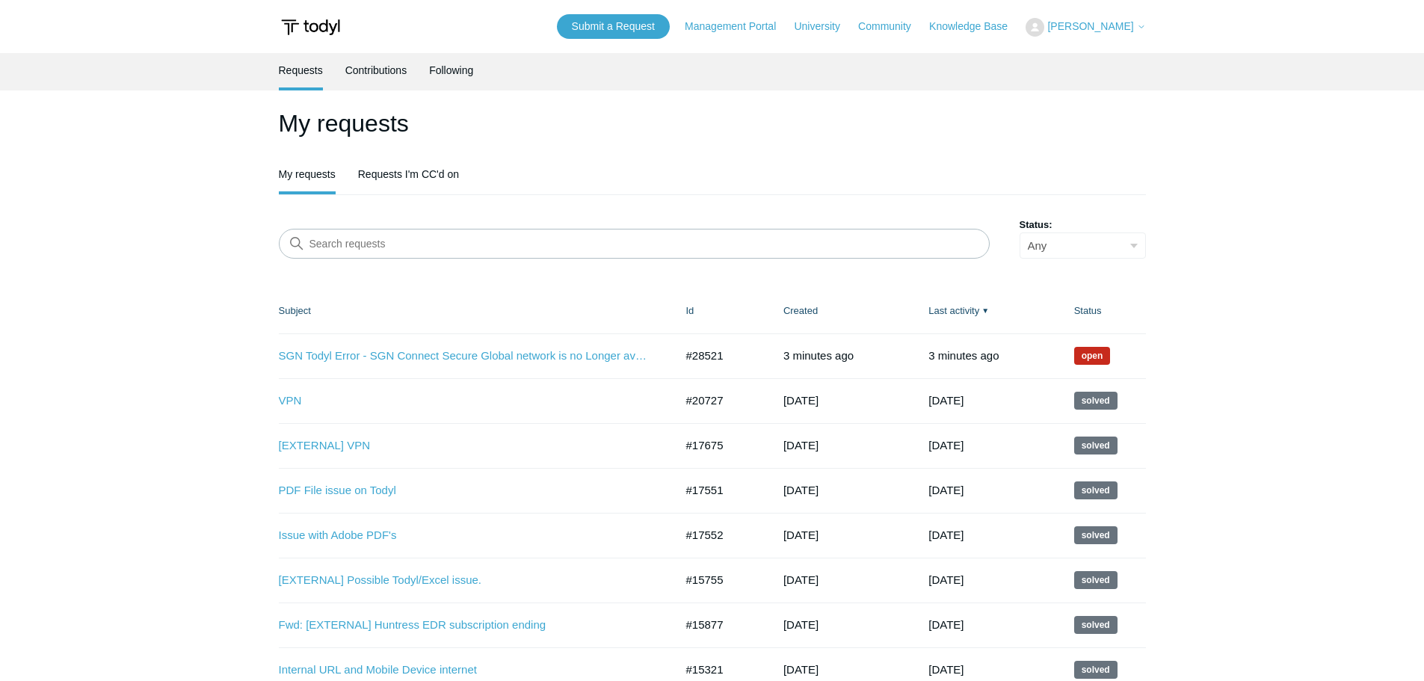
click at [1103, 26] on span "[PERSON_NAME]" at bounding box center [1090, 26] width 86 height 12
click at [724, 23] on link "Management Portal" at bounding box center [738, 27] width 106 height 16
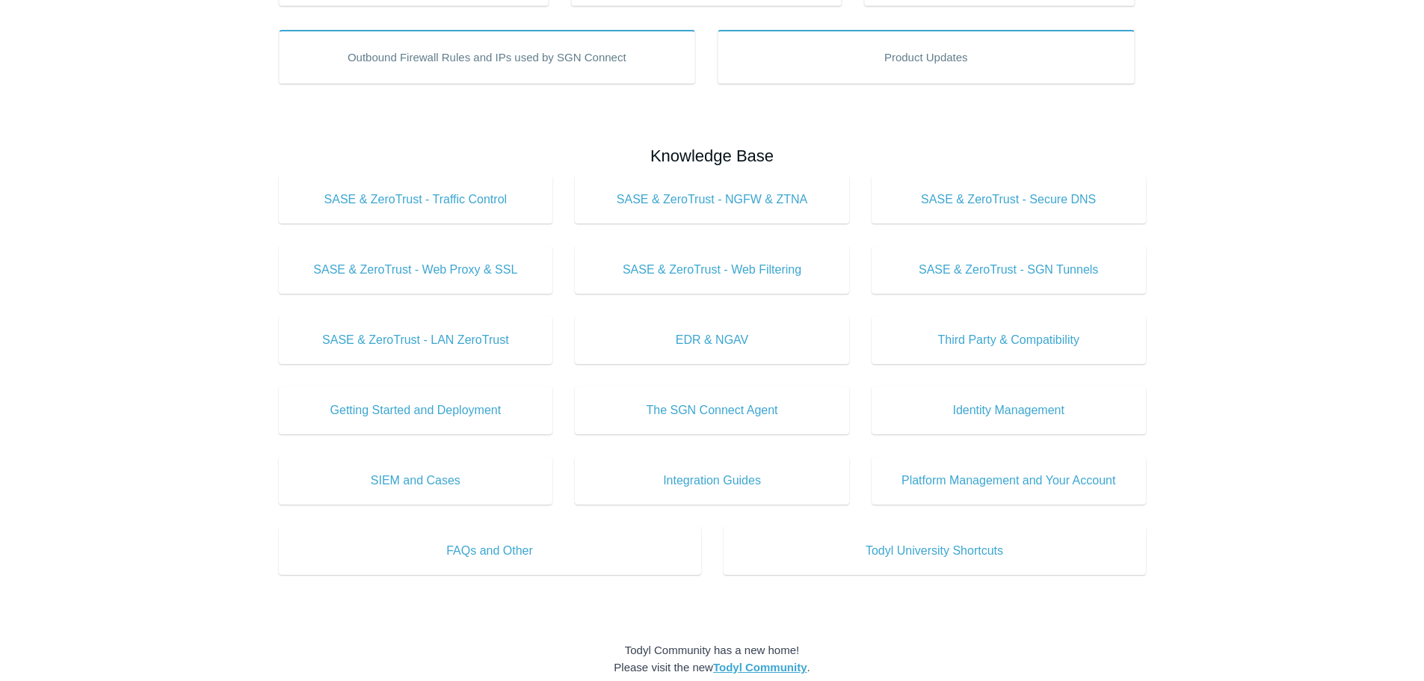
scroll to position [97, 0]
